Goal: Transaction & Acquisition: Purchase product/service

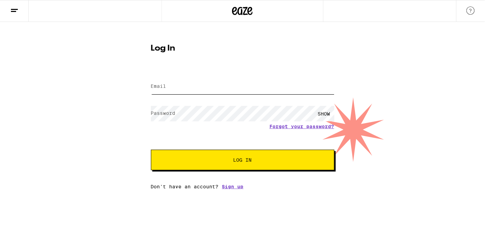
type input "[EMAIL_ADDRESS][DOMAIN_NAME]"
click at [237, 158] on span "Log In" at bounding box center [242, 160] width 18 height 5
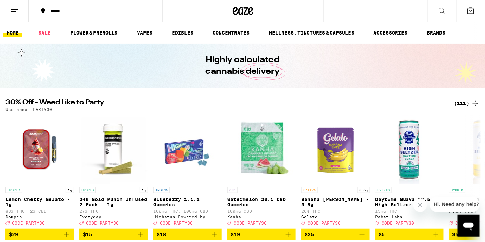
click at [441, 10] on icon at bounding box center [442, 11] width 8 height 8
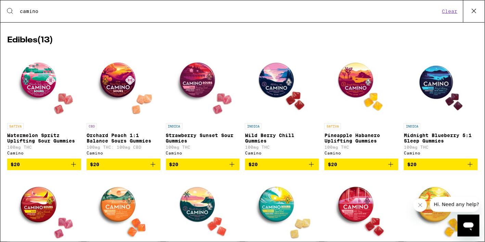
scroll to position [92, 0]
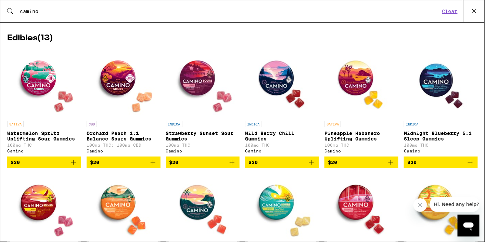
type input "camino"
click at [469, 164] on icon "Add to bag" at bounding box center [470, 162] width 8 height 8
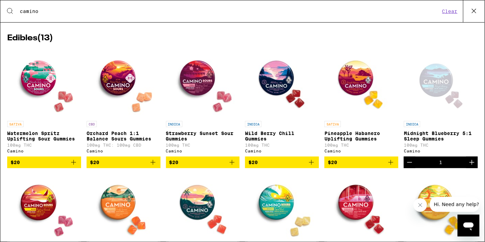
click at [469, 164] on icon "Increment" at bounding box center [472, 162] width 8 height 8
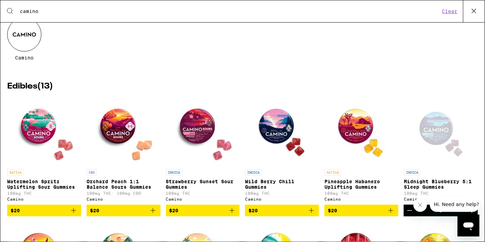
scroll to position [0, 0]
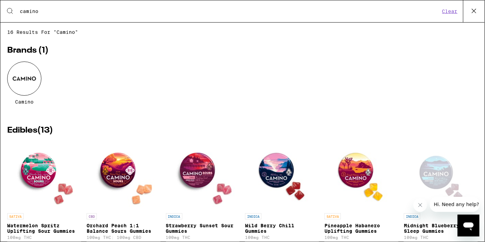
click at [474, 10] on icon at bounding box center [474, 11] width 10 height 10
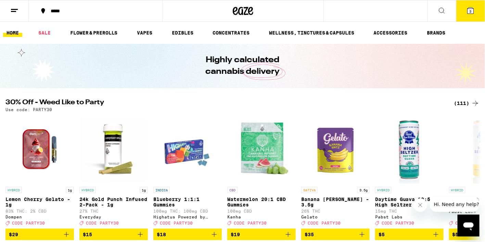
click at [274, 9] on div at bounding box center [242, 11] width 161 height 22
click at [343, 8] on div "***** 3" at bounding box center [242, 11] width 485 height 22
click at [443, 10] on icon at bounding box center [442, 11] width 8 height 8
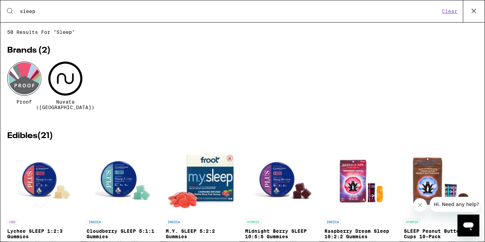
type input "sleep"
click at [354, 196] on img "Open page for Raspberry Dream Sleep 10:2:2 Gummies from Emerald Sky" at bounding box center [361, 181] width 68 height 68
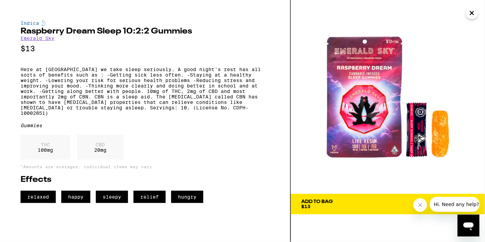
click at [354, 203] on span "Add To Bag $13" at bounding box center [387, 204] width 173 height 10
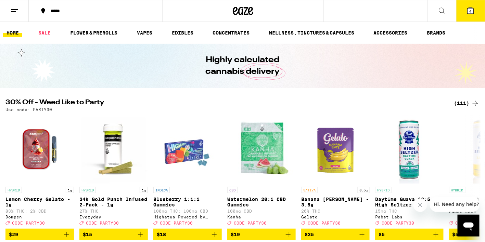
click at [475, 11] on button "4" at bounding box center [470, 10] width 29 height 21
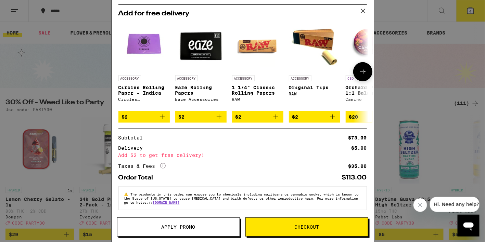
scroll to position [73, 0]
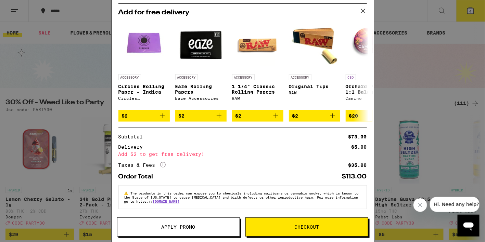
click at [301, 227] on span "Checkout" at bounding box center [306, 227] width 25 height 5
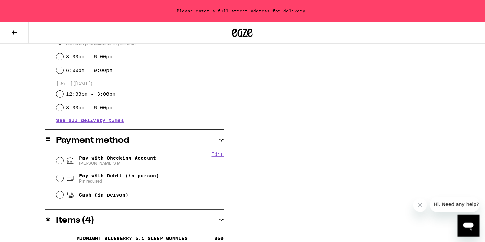
scroll to position [214, 0]
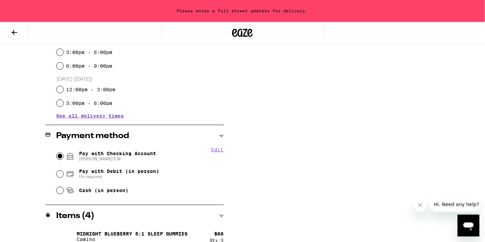
click at [60, 158] on input "Pay with Checking Account [PERSON_NAME]'S M" at bounding box center [59, 156] width 7 height 7
radio input "true"
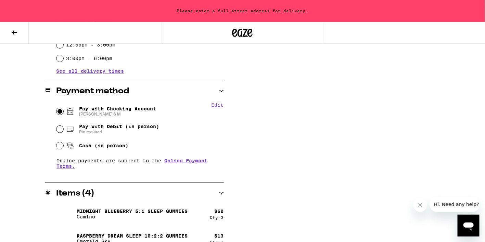
scroll to position [270, 0]
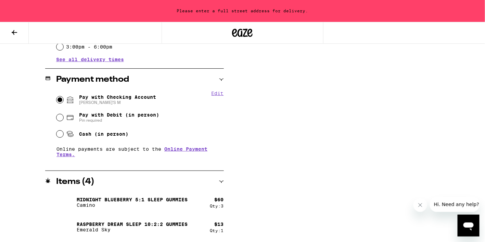
click at [420, 205] on icon "Close message from company" at bounding box center [419, 204] width 5 height 5
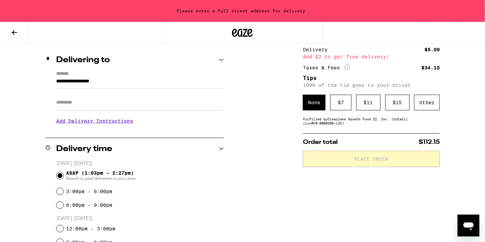
scroll to position [74, 0]
click at [67, 102] on input "Apt/Suite" at bounding box center [140, 103] width 168 height 16
click at [127, 79] on input "**********" at bounding box center [140, 84] width 168 height 12
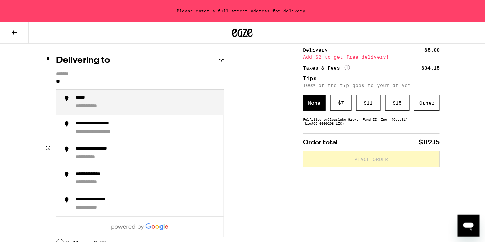
type input "*"
click at [124, 98] on div "**********" at bounding box center [110, 98] width 68 height 6
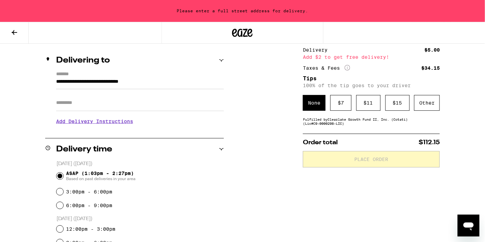
type input "**********"
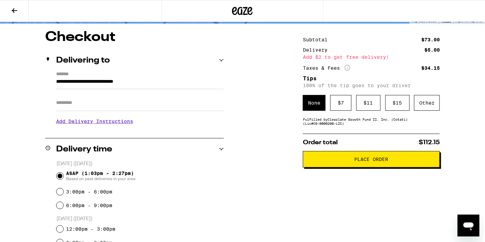
click at [359, 165] on button "Place Order" at bounding box center [371, 159] width 137 height 16
